Goal: Find specific page/section: Find specific page/section

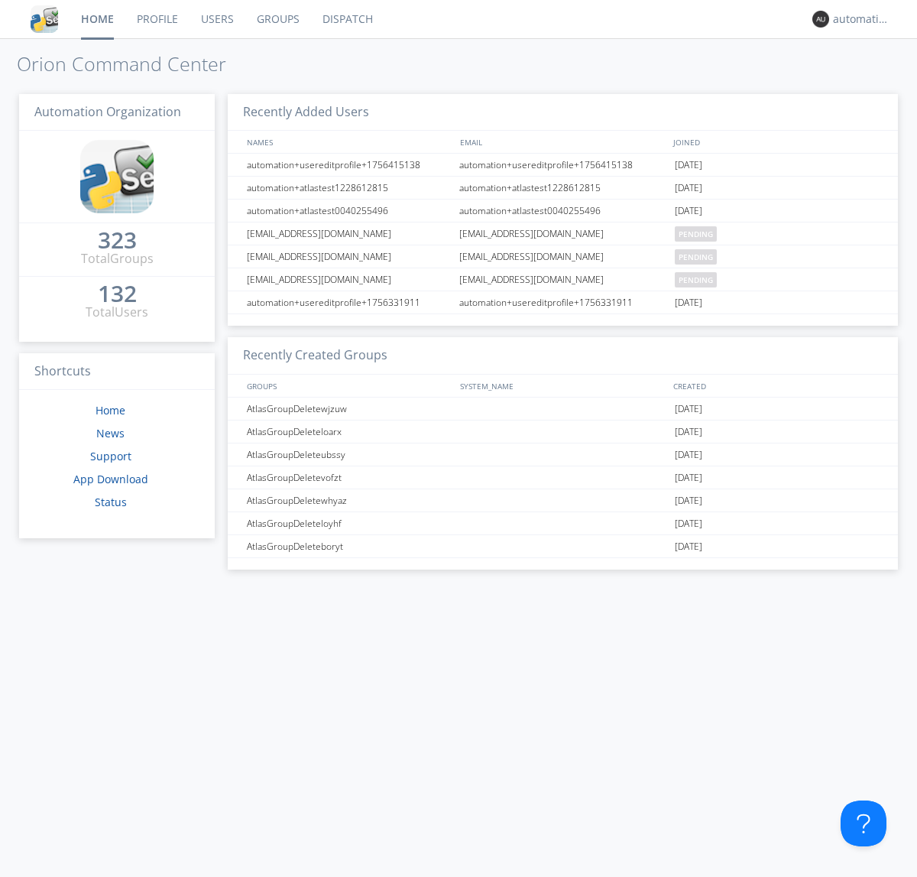
click at [346, 19] on link "Dispatch" at bounding box center [347, 19] width 73 height 38
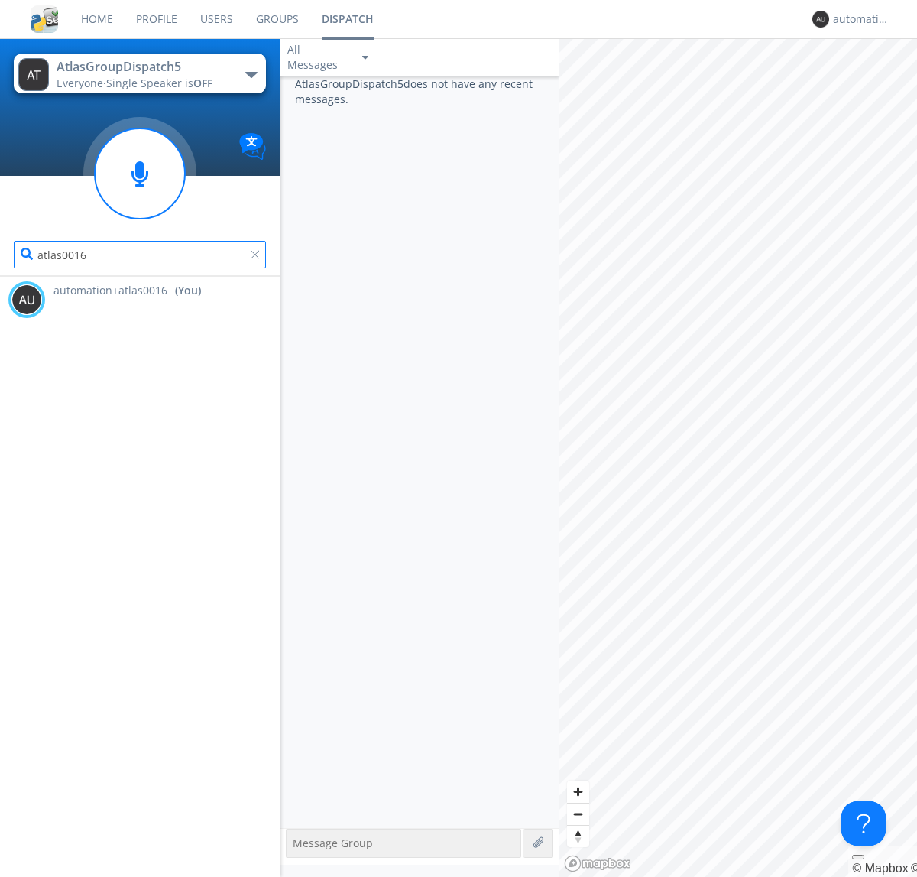
type input "atlas0016"
click at [857, 19] on div "automation+atlas0016" at bounding box center [861, 18] width 57 height 15
click at [869, 80] on div "Log Out" at bounding box center [869, 81] width 79 height 28
